Goal: Find specific page/section: Find specific page/section

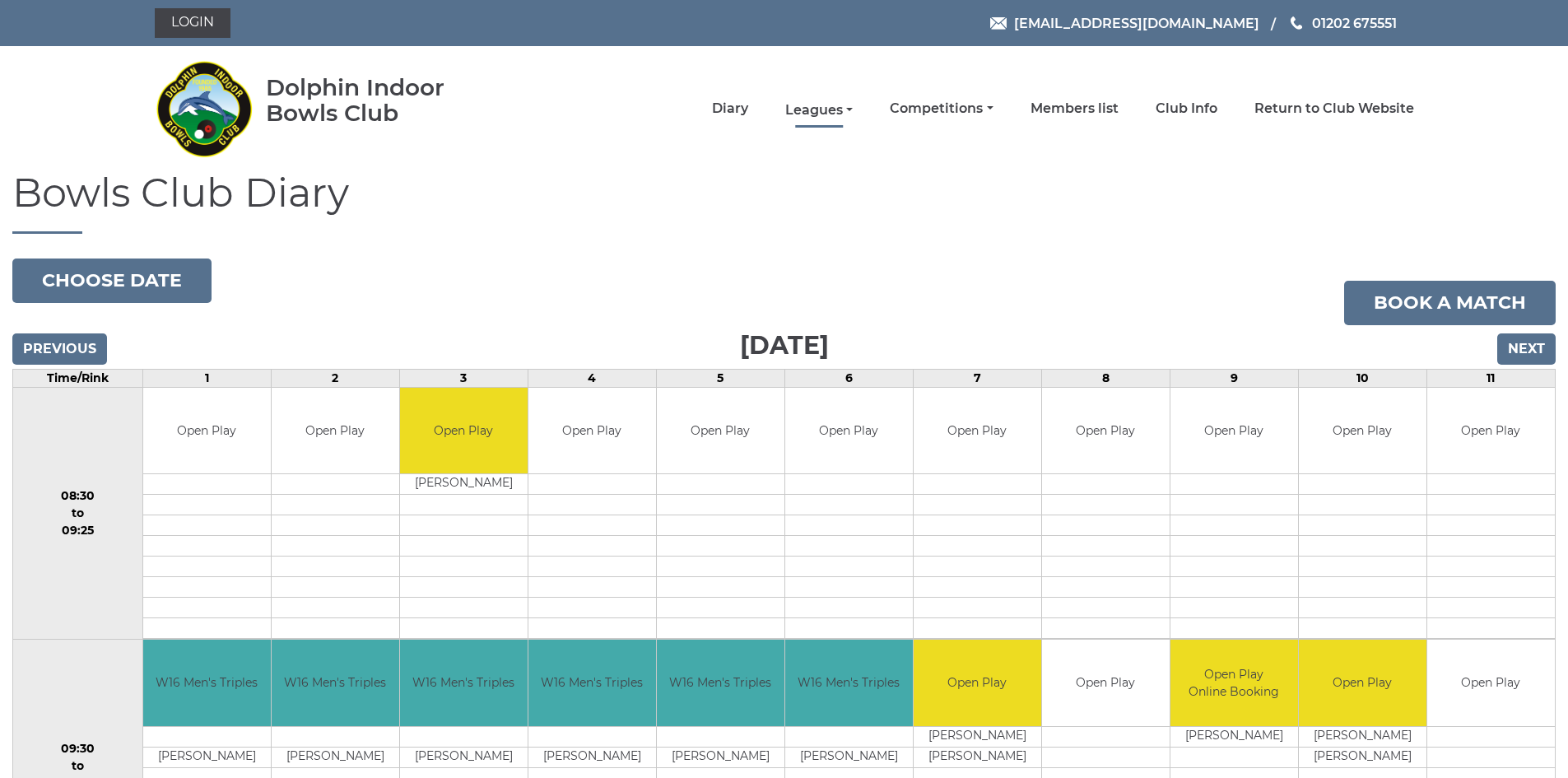
click at [833, 107] on link "Leagues" at bounding box center [819, 110] width 68 height 18
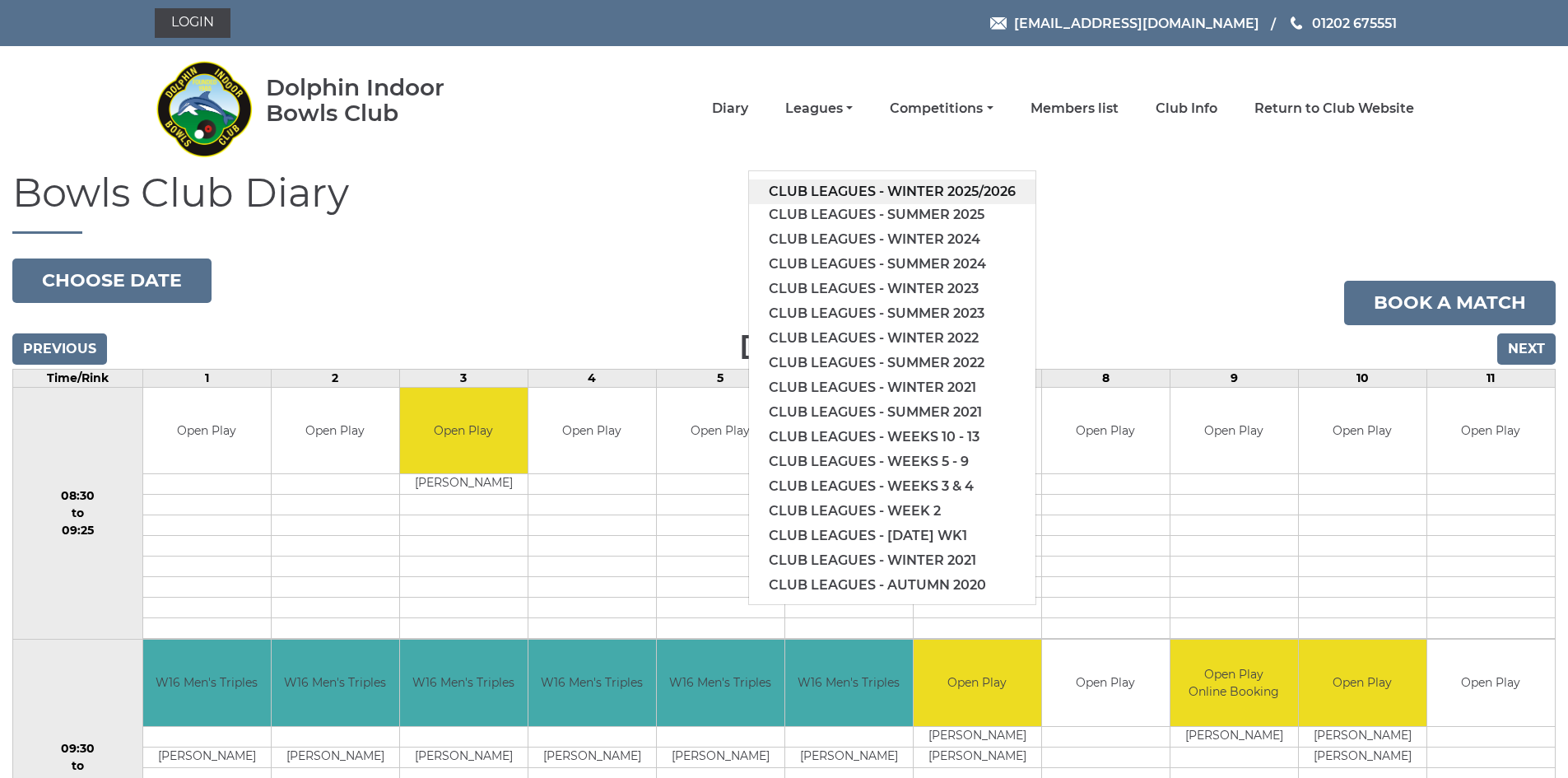
click at [920, 192] on link "Club leagues - Winter 2025/2026" at bounding box center [891, 191] width 286 height 24
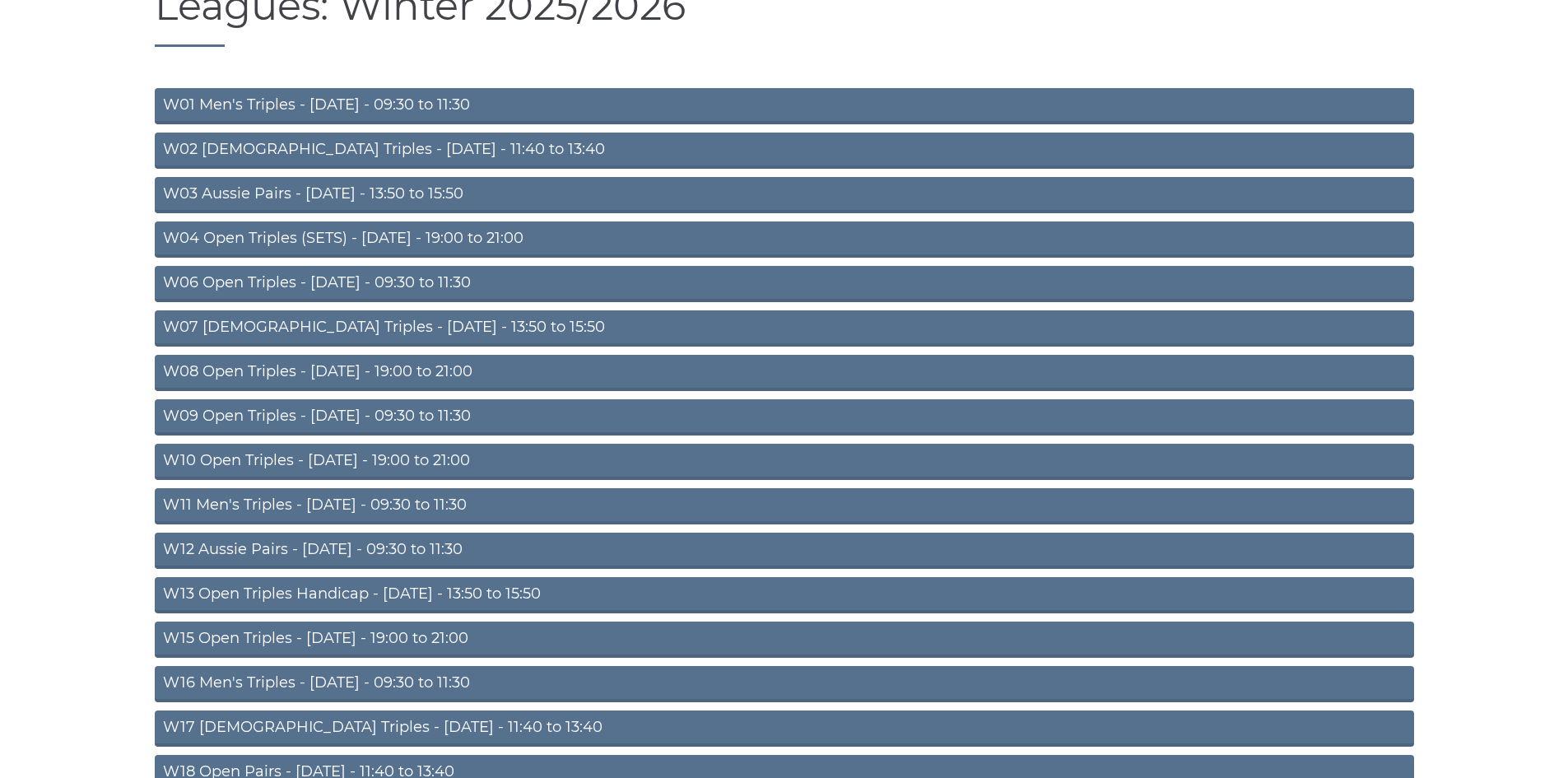
scroll to position [263, 0]
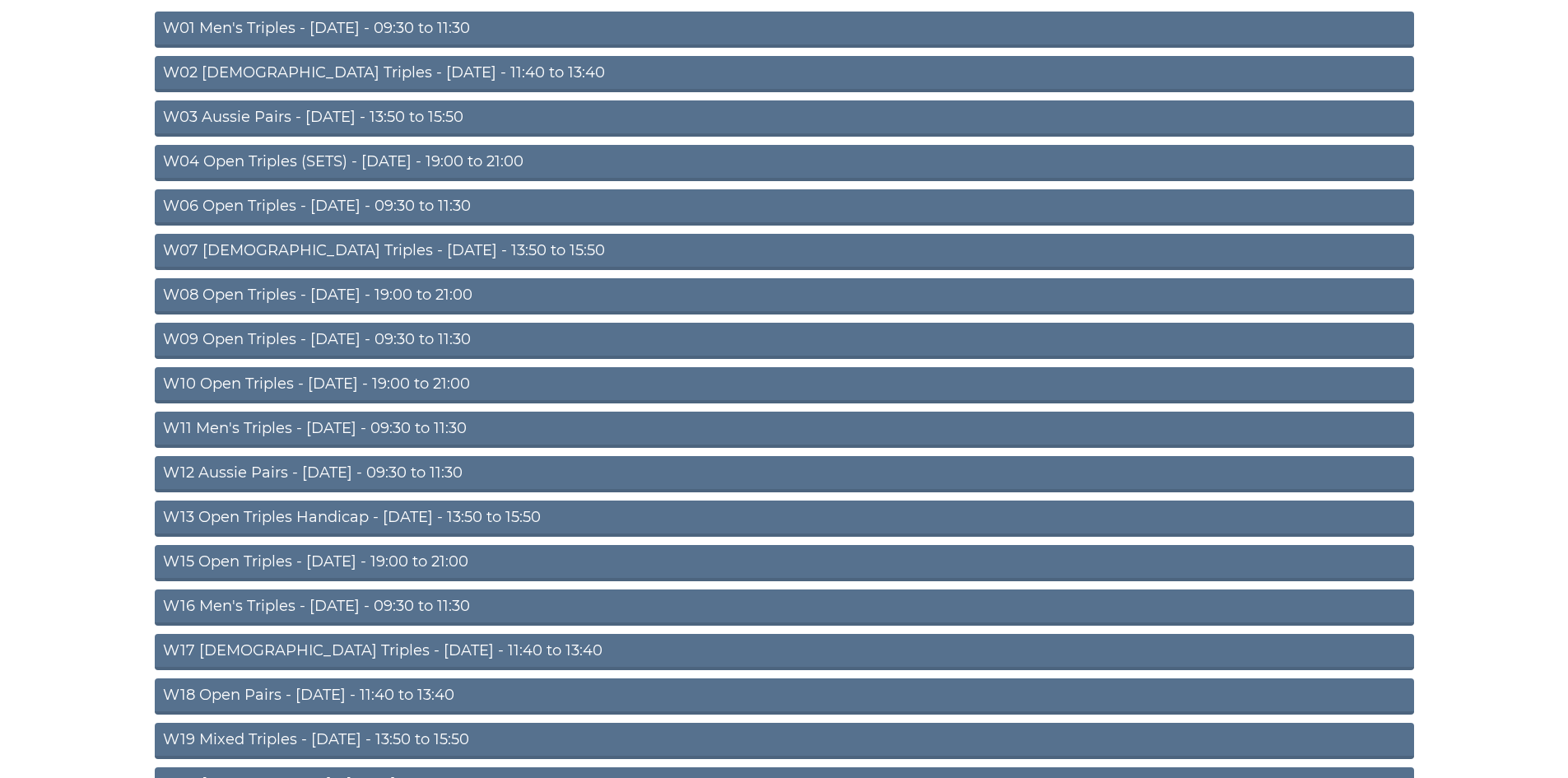
click at [408, 597] on link "W16 Men's Triples - [DATE] - 09:30 to 11:30" at bounding box center [784, 607] width 1259 height 36
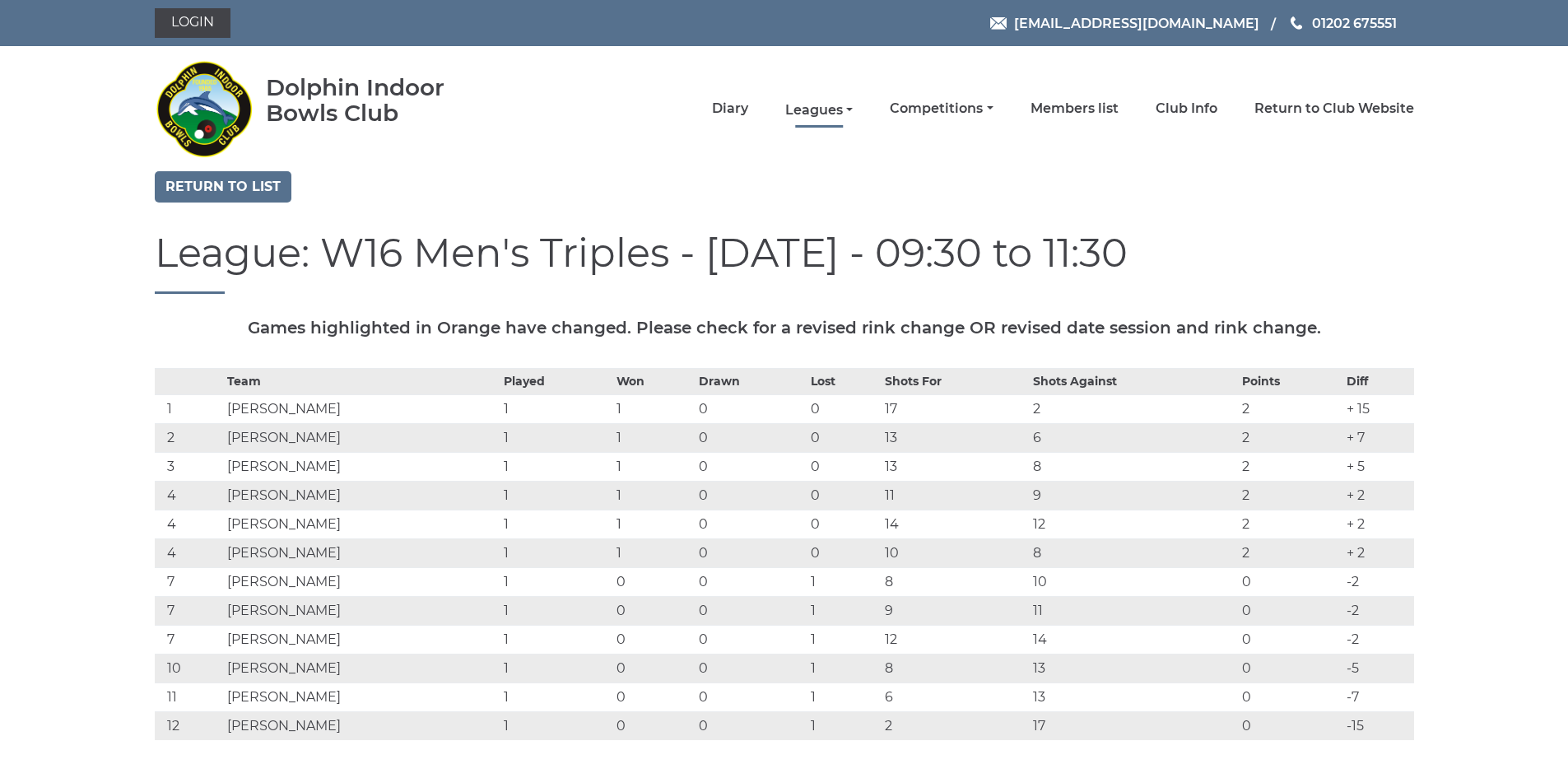
click at [804, 110] on link "Leagues" at bounding box center [819, 110] width 68 height 18
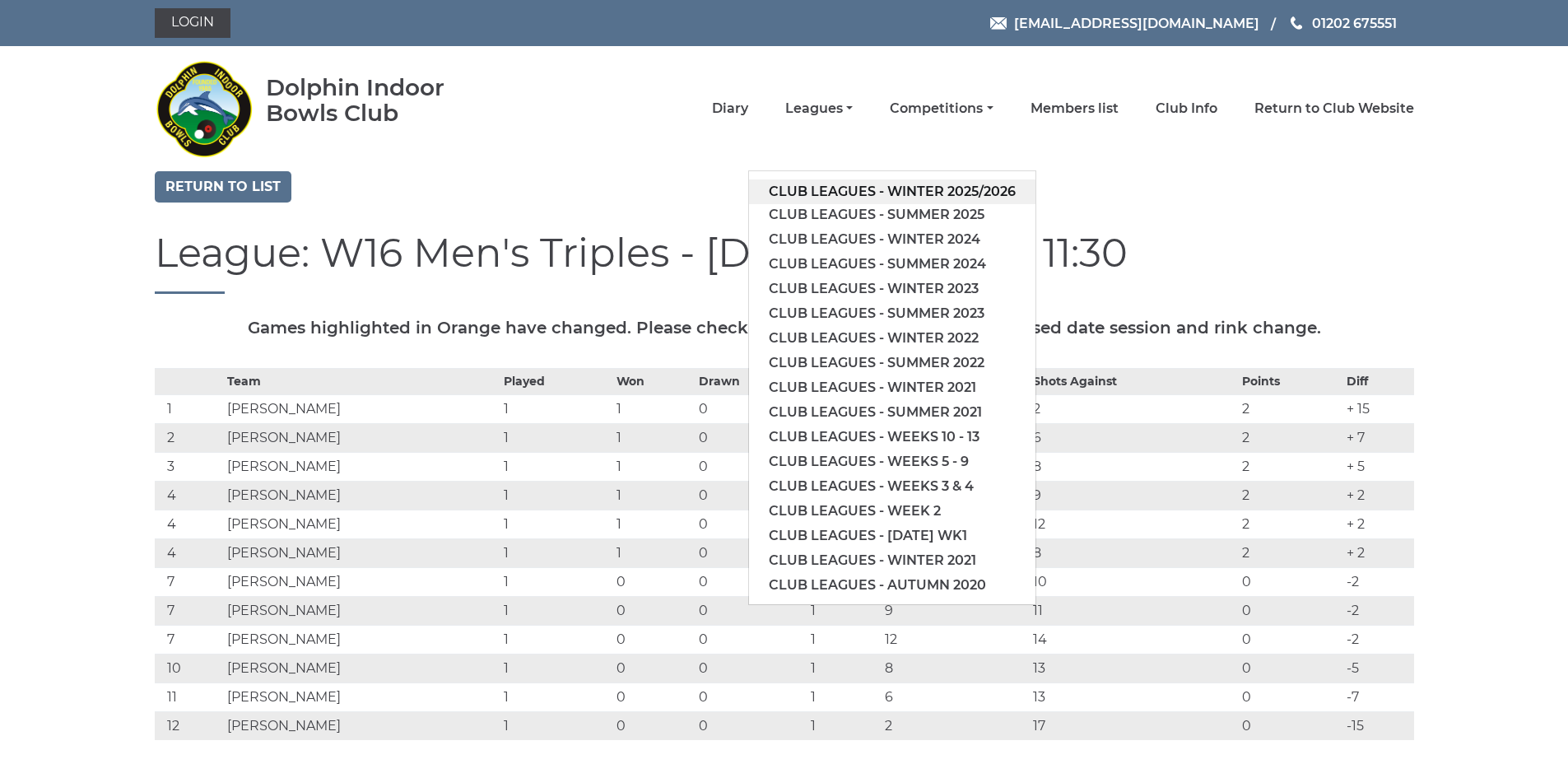
click at [875, 191] on link "Club leagues - Winter 2025/2026" at bounding box center [891, 191] width 286 height 24
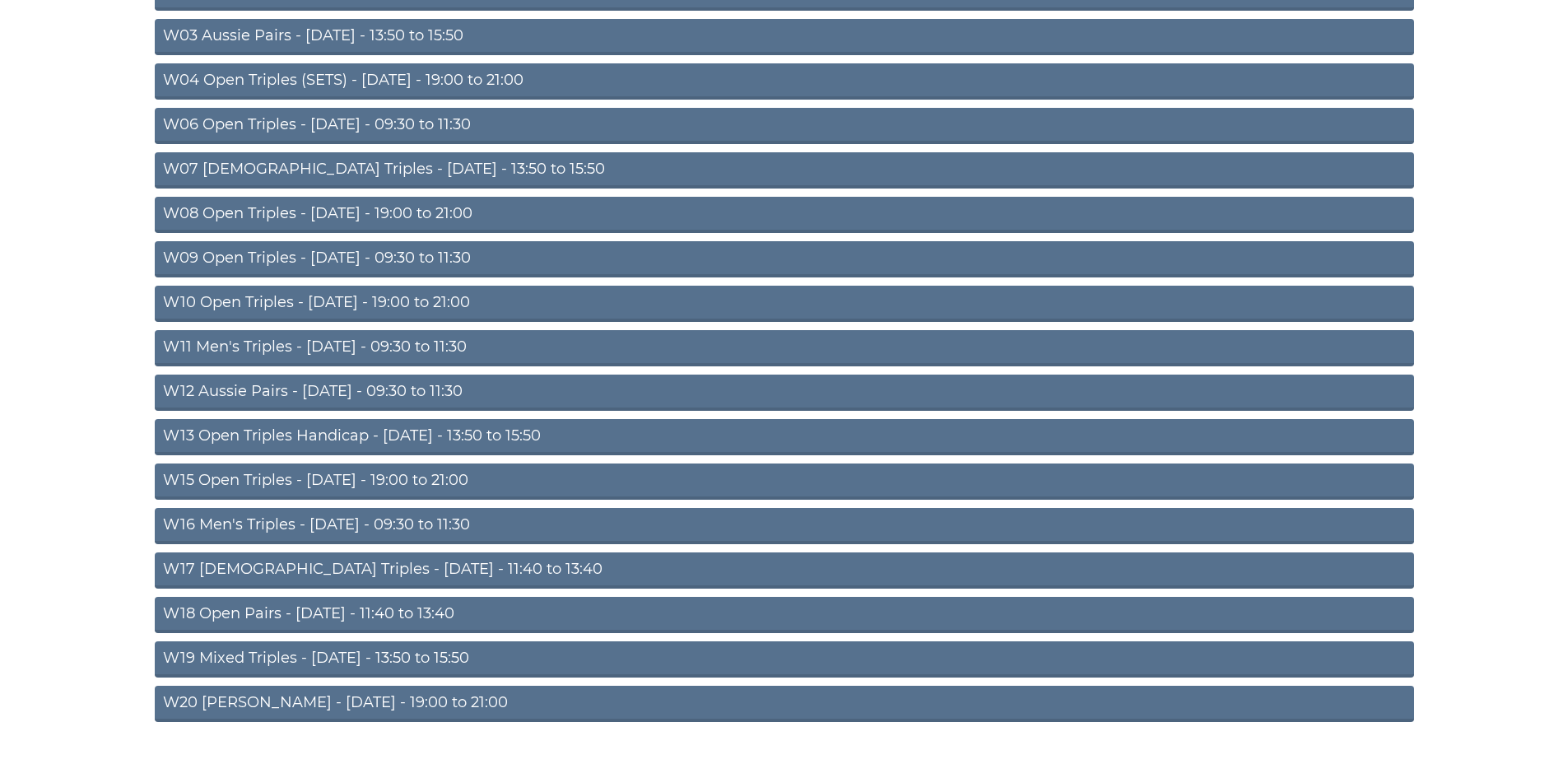
scroll to position [371, 0]
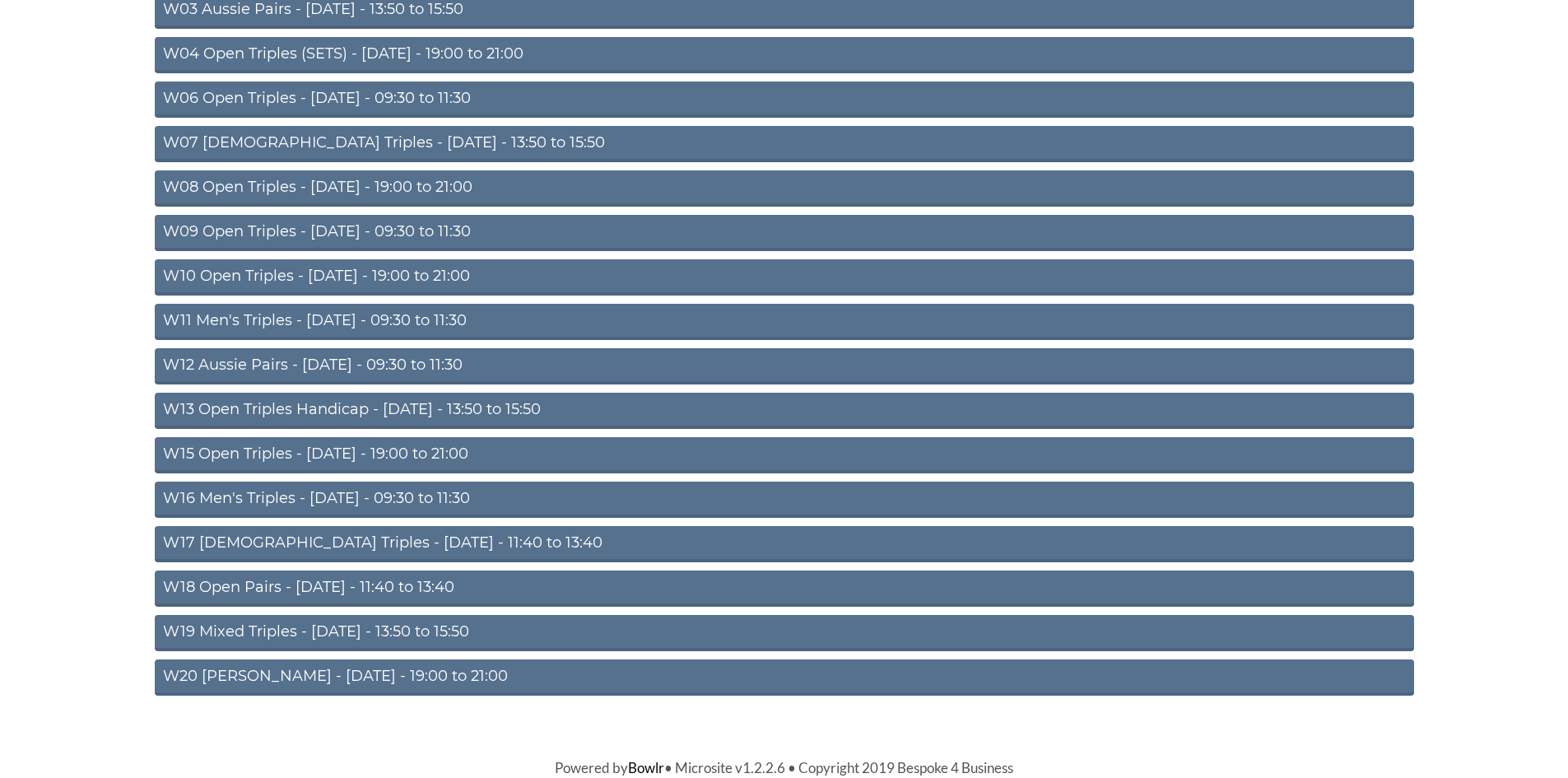
click at [428, 494] on link "W16 Men's Triples - Friday - 09:30 to 11:30" at bounding box center [784, 499] width 1259 height 36
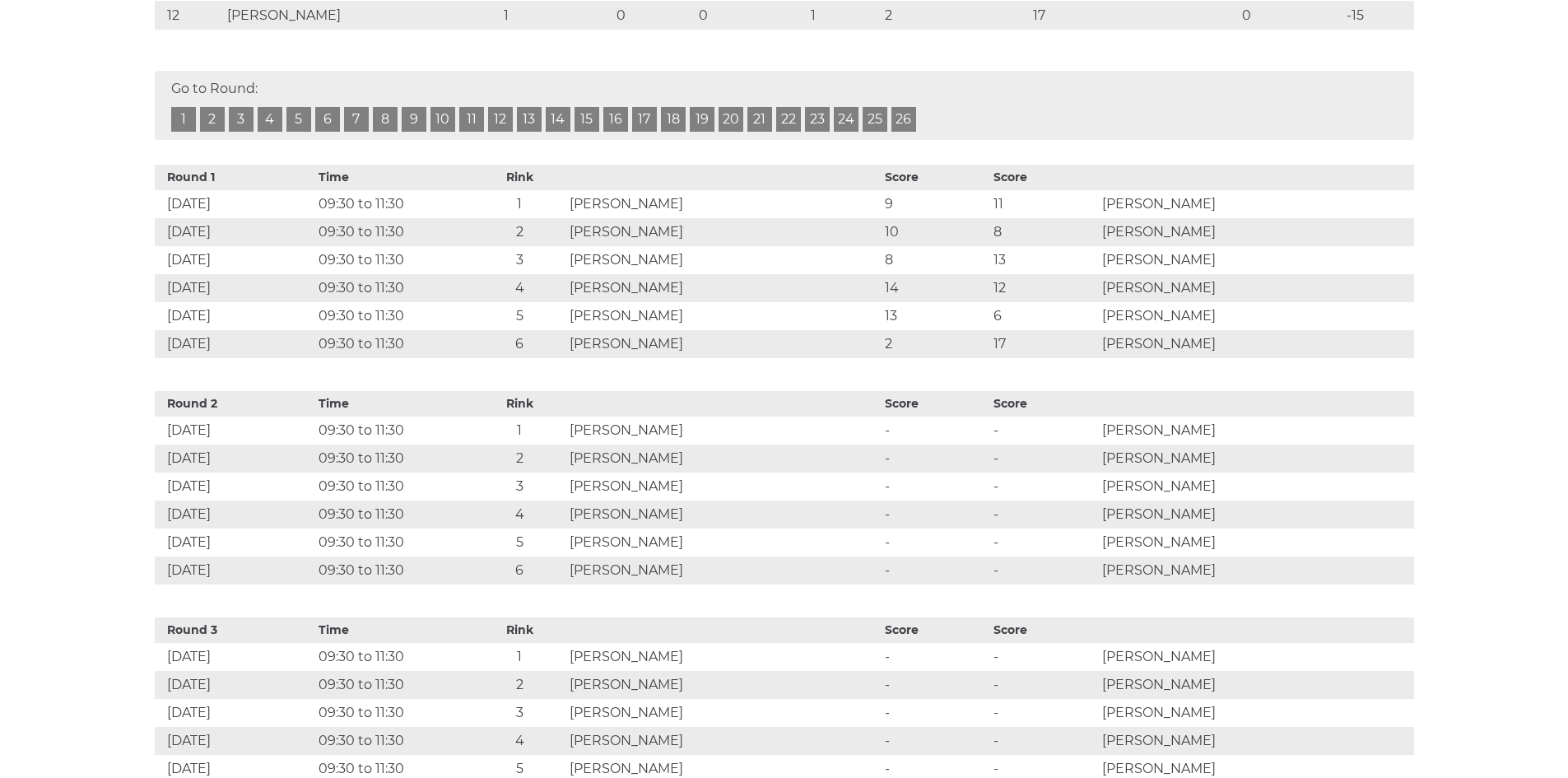
scroll to position [770, 0]
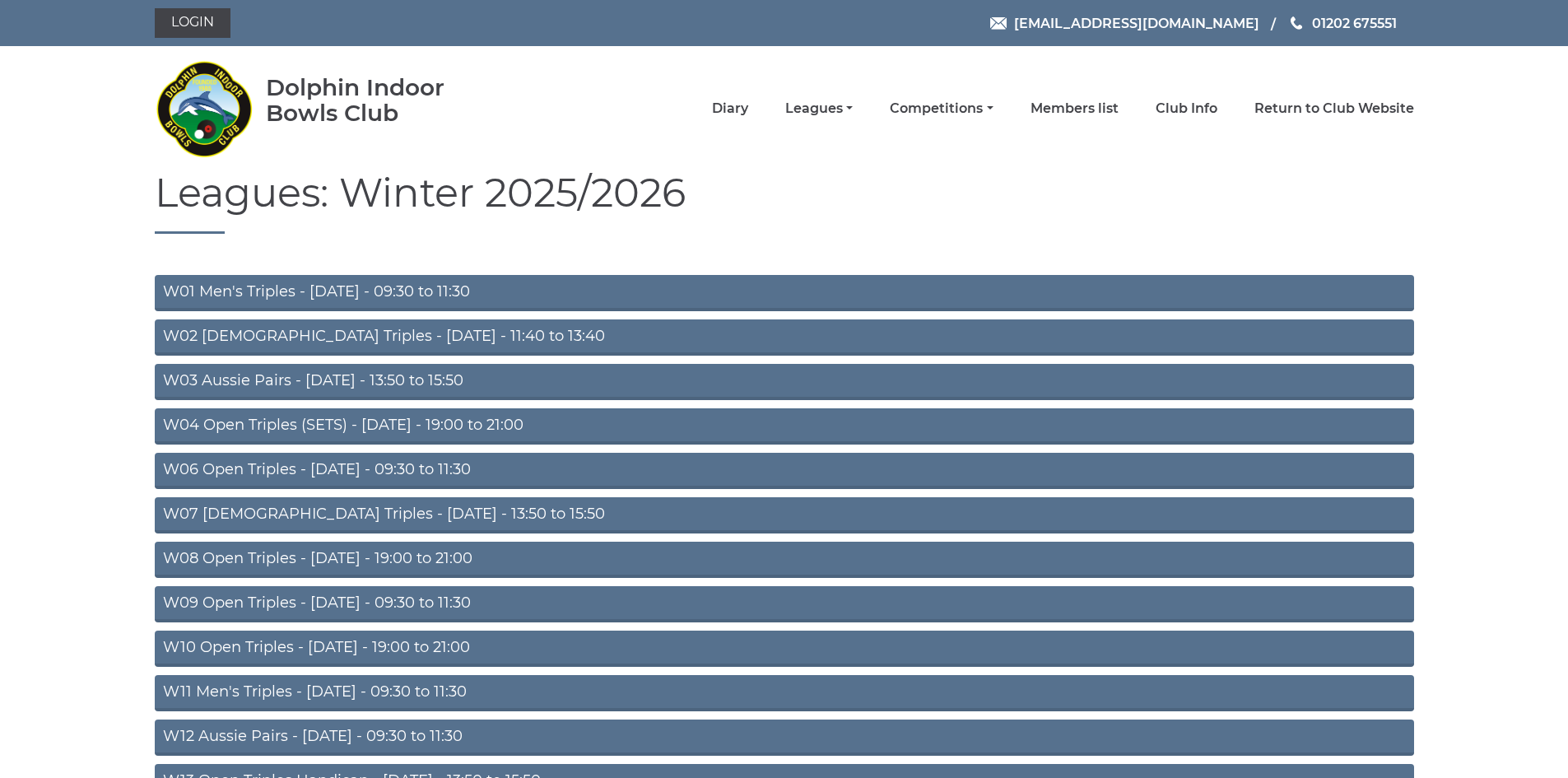
scroll to position [364, 0]
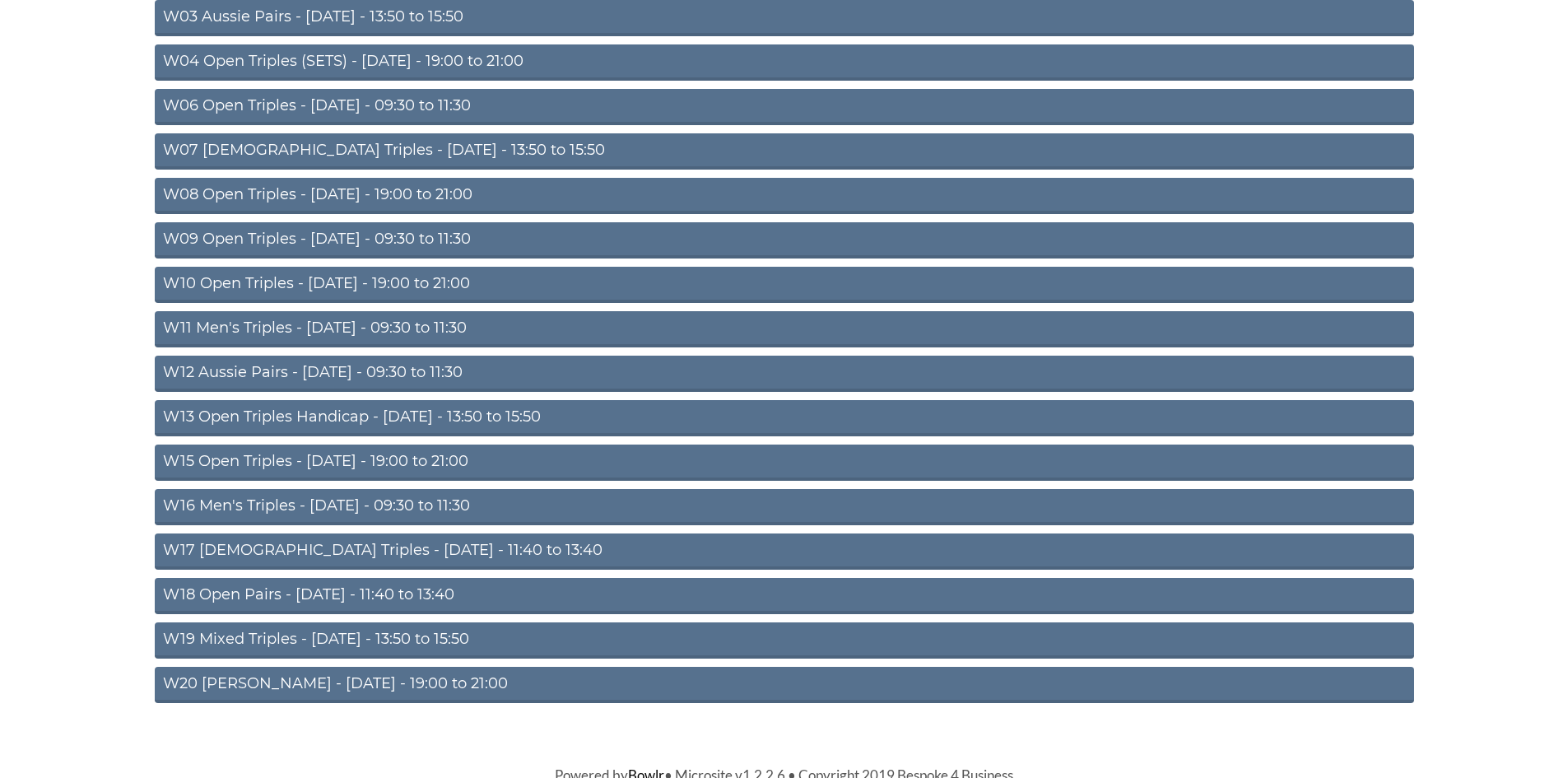
click at [397, 501] on link "W16 Men's Triples - Friday - 09:30 to 11:30" at bounding box center [784, 507] width 1259 height 36
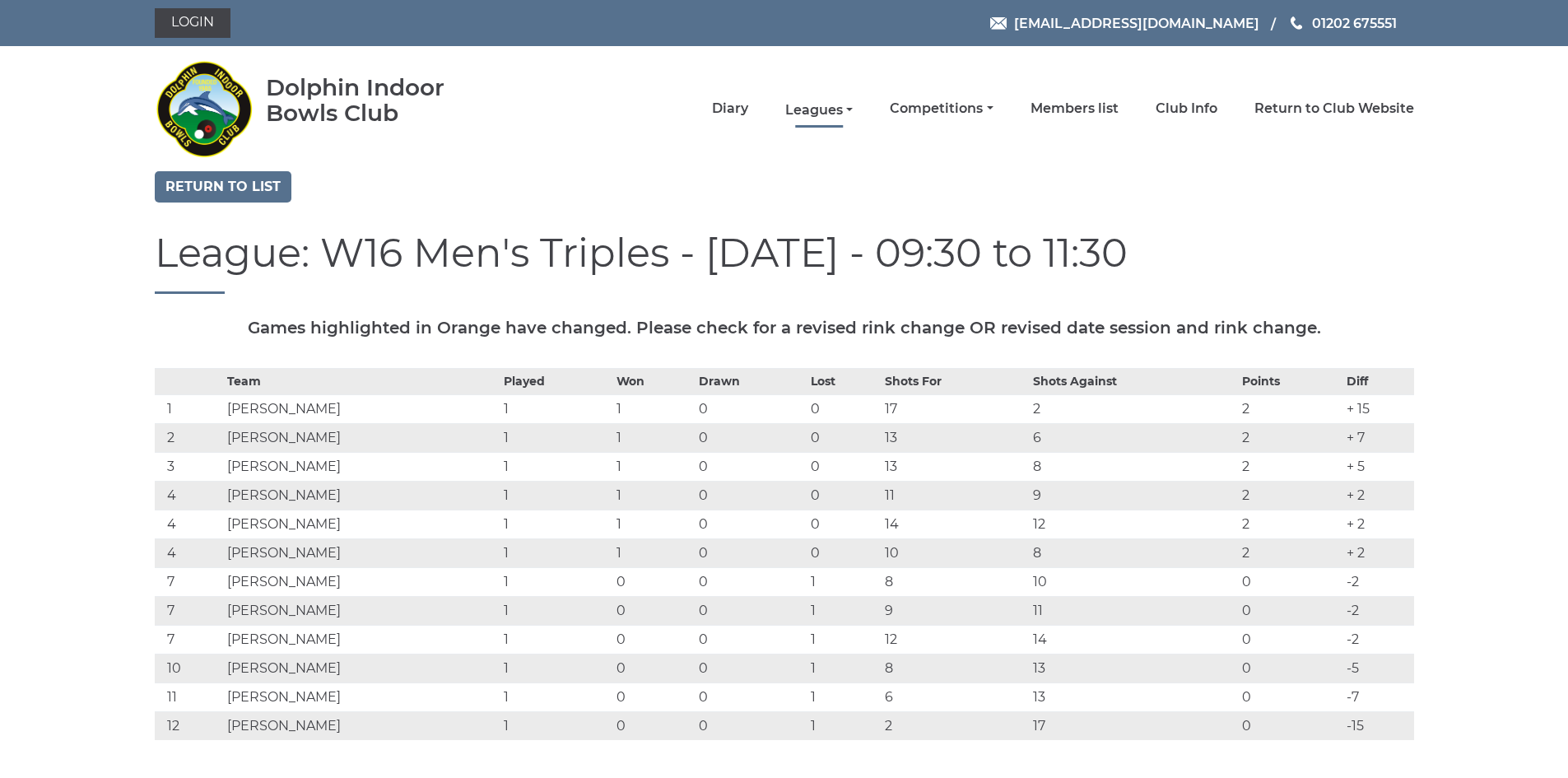
click at [826, 111] on link "Leagues" at bounding box center [819, 110] width 68 height 18
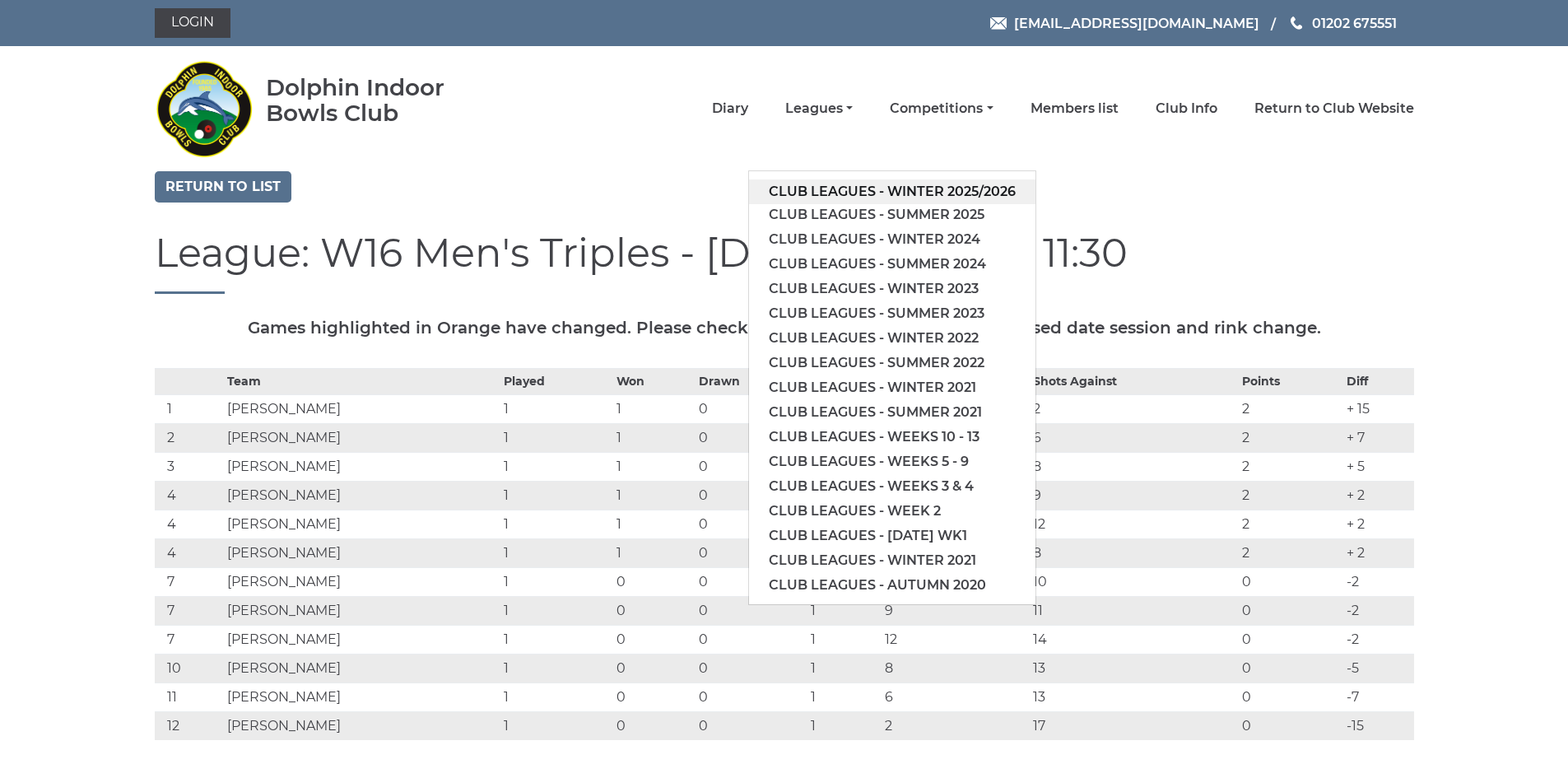
click at [912, 192] on link "Club leagues - Winter 2025/2026" at bounding box center [891, 191] width 286 height 24
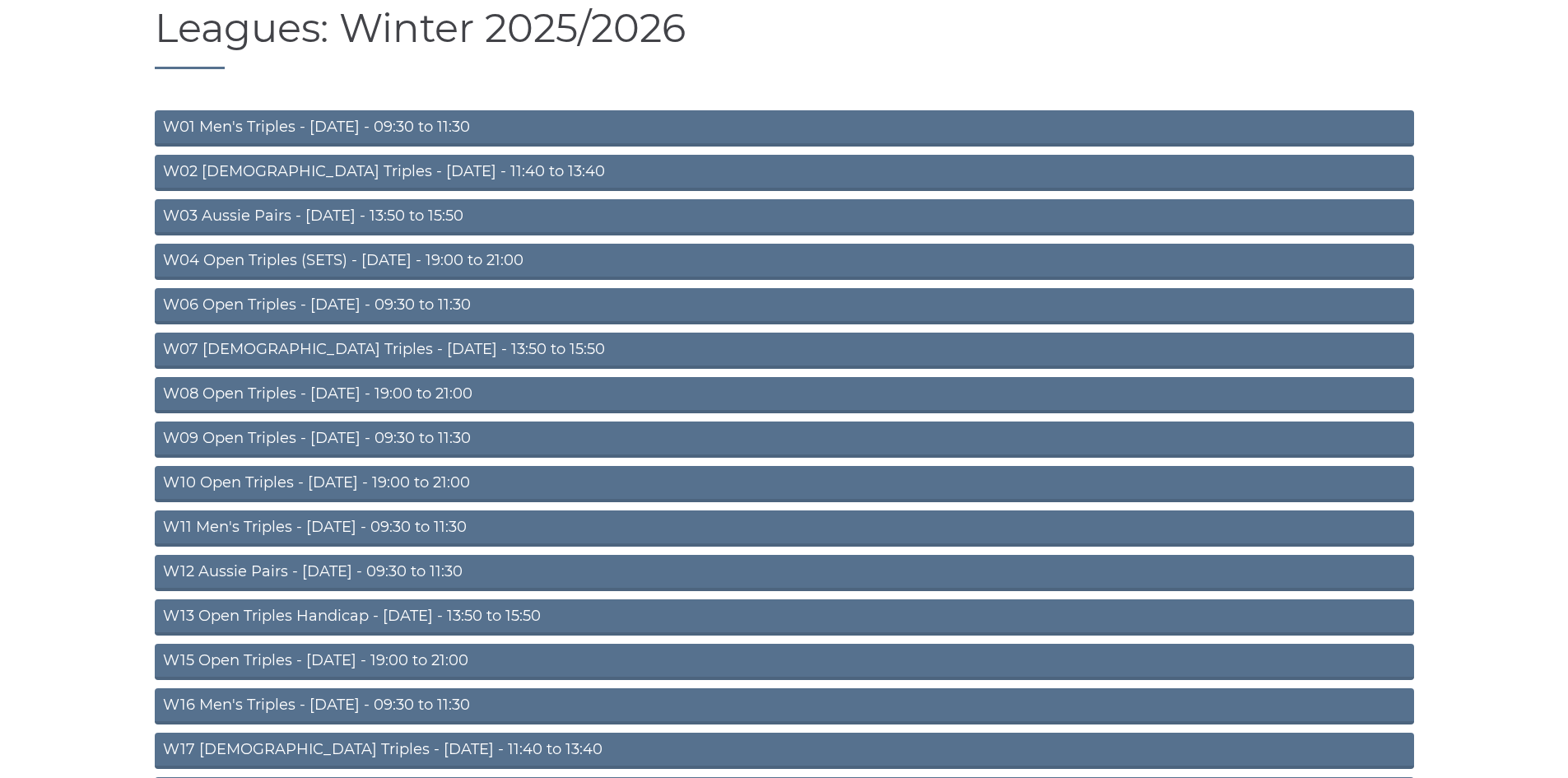
scroll to position [197, 0]
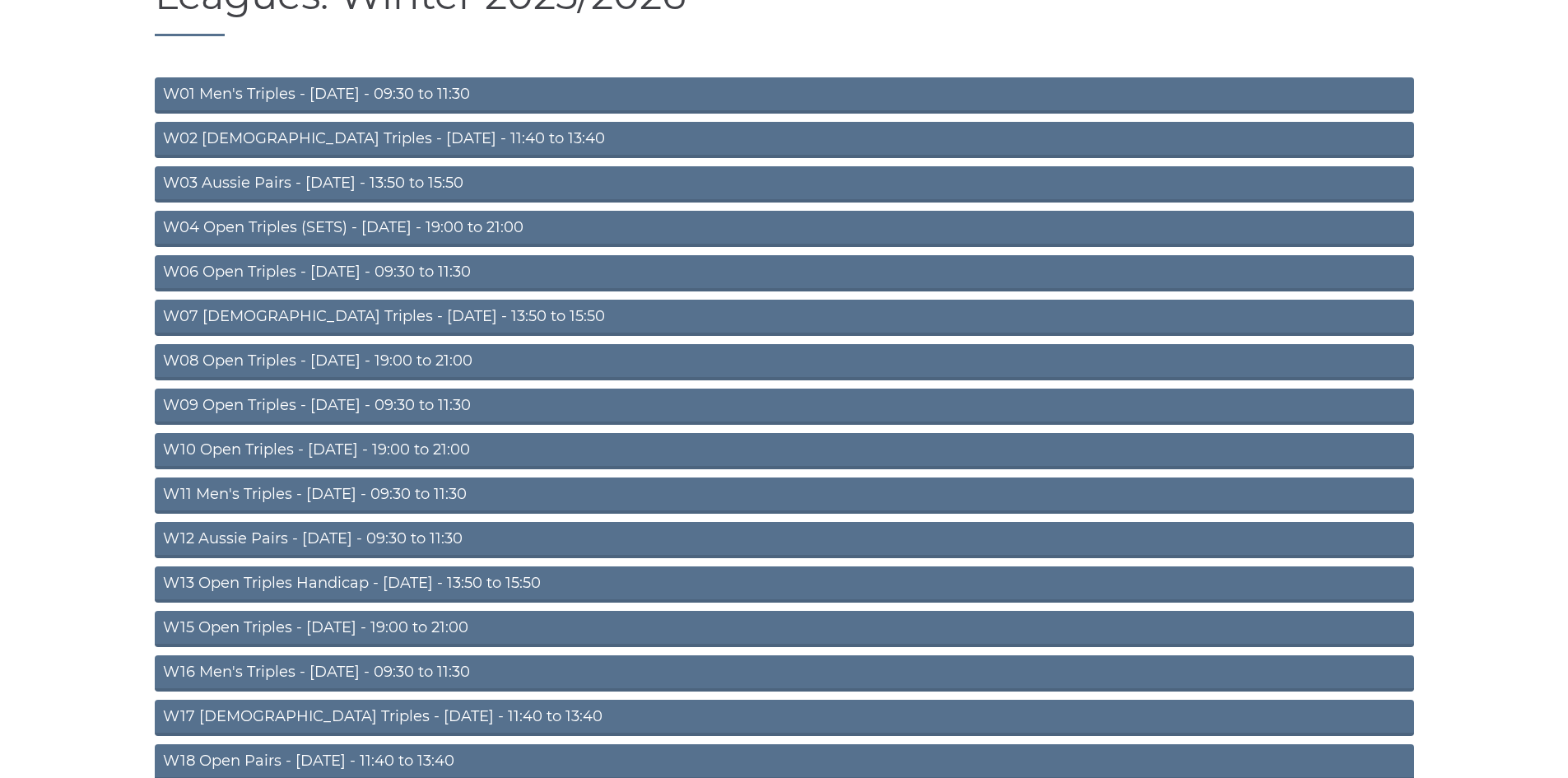
click at [604, 676] on link "W16 Men's Triples - [DATE] - 09:30 to 11:30" at bounding box center [784, 673] width 1259 height 36
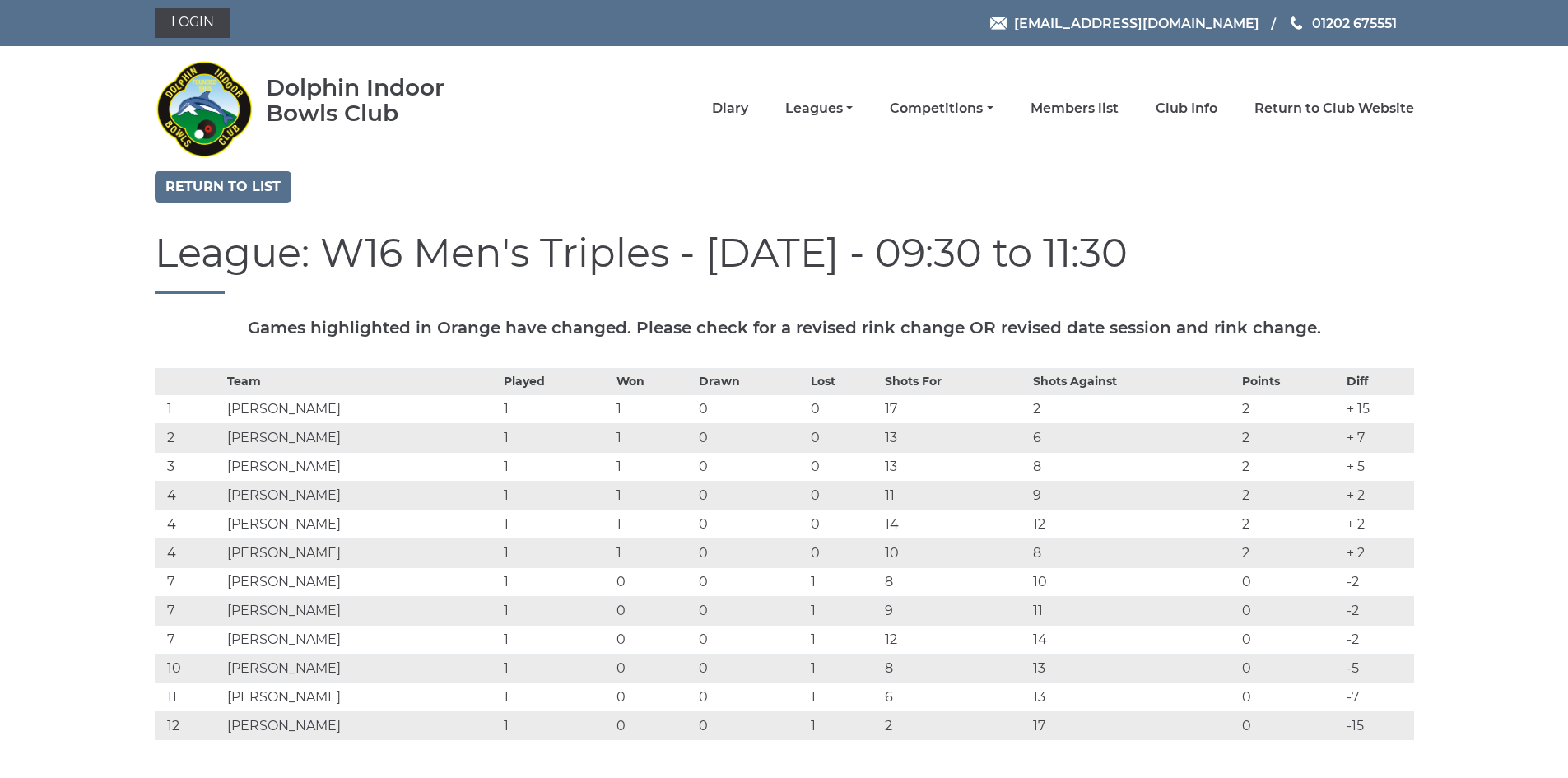
scroll to position [277, 0]
